Goal: Task Accomplishment & Management: Use online tool/utility

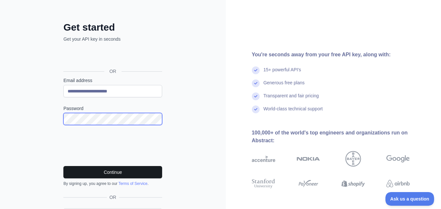
scroll to position [57, 0]
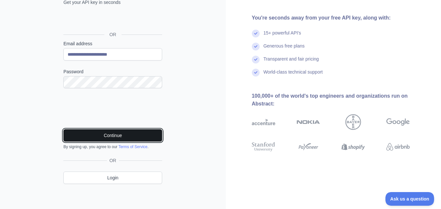
click at [110, 136] on button "Continue" at bounding box center [112, 135] width 99 height 12
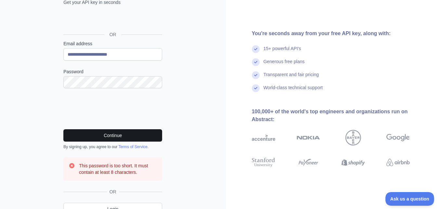
scroll to position [88, 0]
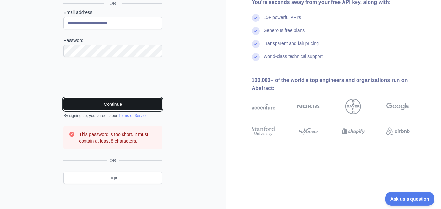
click at [107, 108] on button "Continue" at bounding box center [112, 104] width 99 height 12
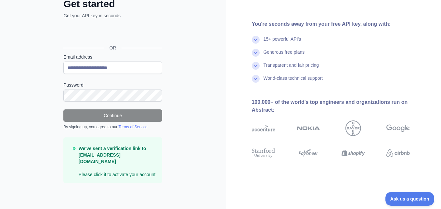
scroll to position [36, 0]
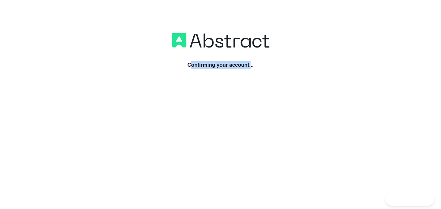
drag, startPoint x: 188, startPoint y: 64, endPoint x: 251, endPoint y: 66, distance: 62.7
click at [251, 66] on h3 "Confirming your account..." at bounding box center [220, 65] width 97 height 8
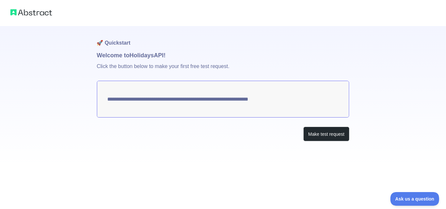
drag, startPoint x: 98, startPoint y: 55, endPoint x: 211, endPoint y: 59, distance: 113.4
click at [211, 59] on h1 "Welcome to Holidays API!" at bounding box center [223, 55] width 252 height 9
drag, startPoint x: 114, startPoint y: 60, endPoint x: 207, endPoint y: 61, distance: 92.9
click at [207, 61] on p "Click the button below to make your first free test request." at bounding box center [223, 70] width 252 height 21
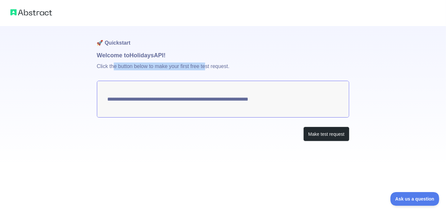
click at [207, 61] on p "Click the button below to make your first free test request." at bounding box center [223, 70] width 252 height 21
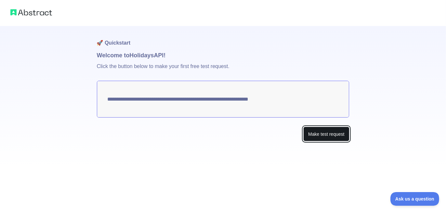
click at [313, 132] on button "Make test request" at bounding box center [326, 133] width 46 height 15
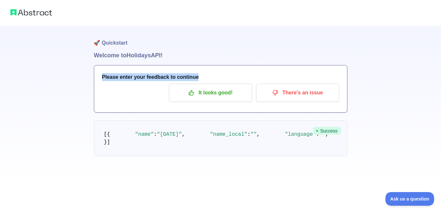
drag, startPoint x: 101, startPoint y: 75, endPoint x: 198, endPoint y: 68, distance: 97.1
click at [198, 68] on div "Please enter your feedback to continue It looks good! There's an issue" at bounding box center [220, 88] width 253 height 47
drag, startPoint x: 93, startPoint y: 56, endPoint x: 184, endPoint y: 54, distance: 91.0
click at [184, 54] on div "🚀 Quickstart Welcome to Holidays API! Please enter your feedback to continue It…" at bounding box center [220, 91] width 441 height 182
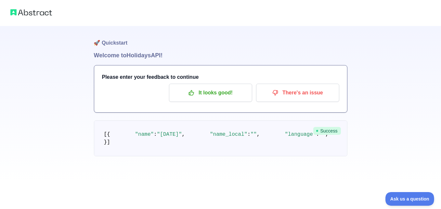
click at [184, 54] on h1 "Welcome to Holidays API!" at bounding box center [220, 55] width 253 height 9
drag, startPoint x: 119, startPoint y: 82, endPoint x: 196, endPoint y: 149, distance: 102.5
click at [196, 149] on pre "[ { "name" : "[DATE]" , "name_local" : "" , "language" : "" , "description" : "…" at bounding box center [220, 138] width 253 height 36
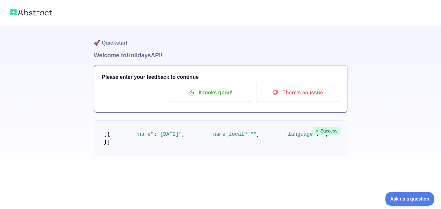
scroll to position [0, 0]
drag, startPoint x: 83, startPoint y: 52, endPoint x: 198, endPoint y: 55, distance: 114.7
click at [198, 55] on div "🚀 Quickstart Welcome to Holidays API! Please enter your feedback to continue It…" at bounding box center [220, 91] width 441 height 182
click at [198, 55] on h1 "Welcome to Holidays API!" at bounding box center [220, 55] width 253 height 9
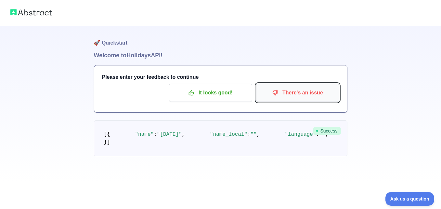
click at [283, 87] on p "There's an issue" at bounding box center [297, 92] width 73 height 11
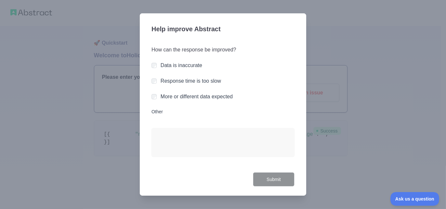
click at [370, 141] on div at bounding box center [223, 104] width 446 height 209
click at [114, 69] on div at bounding box center [223, 104] width 446 height 209
click at [305, 176] on div "Help improve Abstract How can the response be improved? Data is inaccurate Resp…" at bounding box center [223, 104] width 166 height 182
